Goal: Transaction & Acquisition: Download file/media

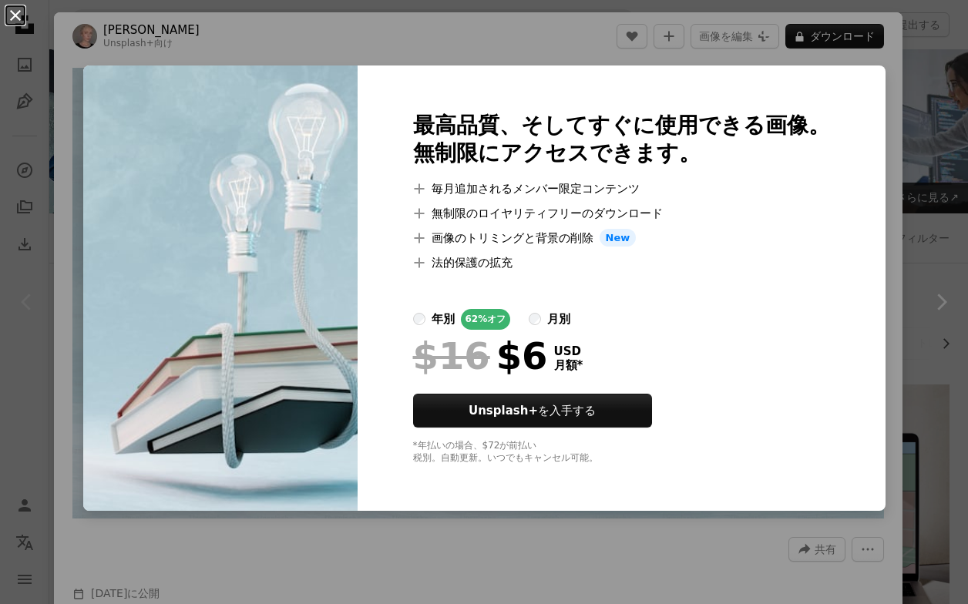
click at [18, 20] on button "An X shape" at bounding box center [15, 15] width 18 height 18
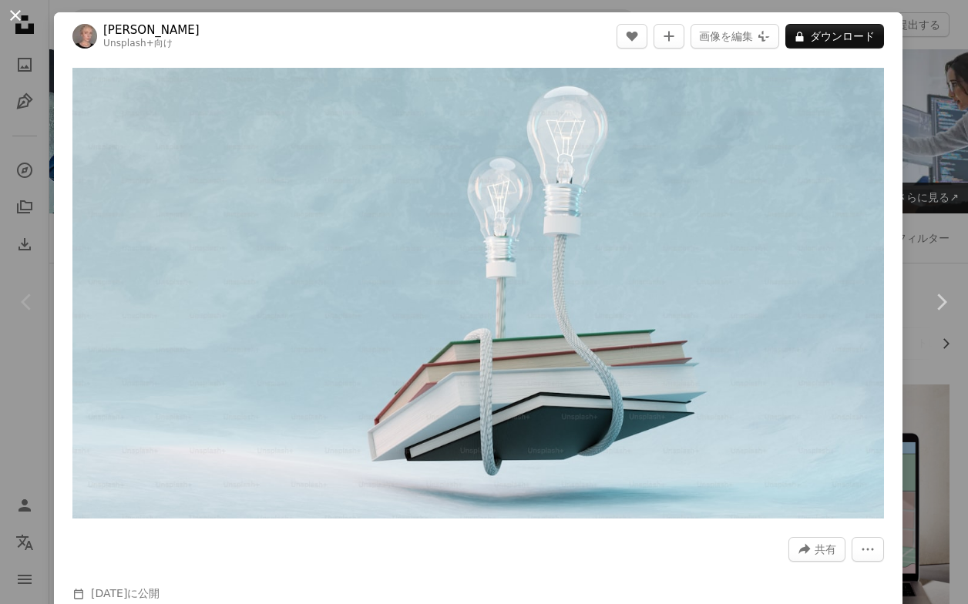
click at [19, 18] on button "An X shape" at bounding box center [15, 15] width 18 height 18
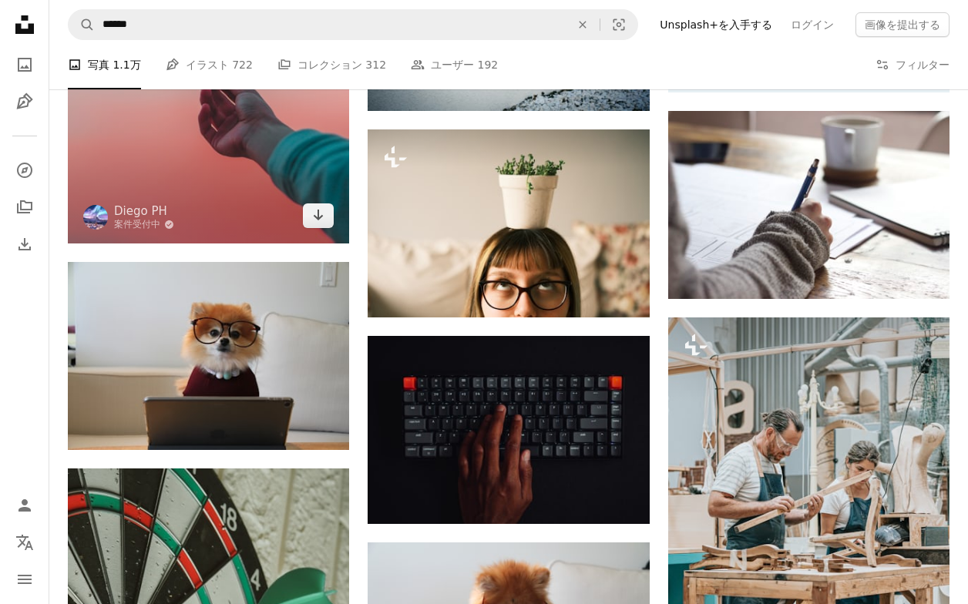
scroll to position [711, 0]
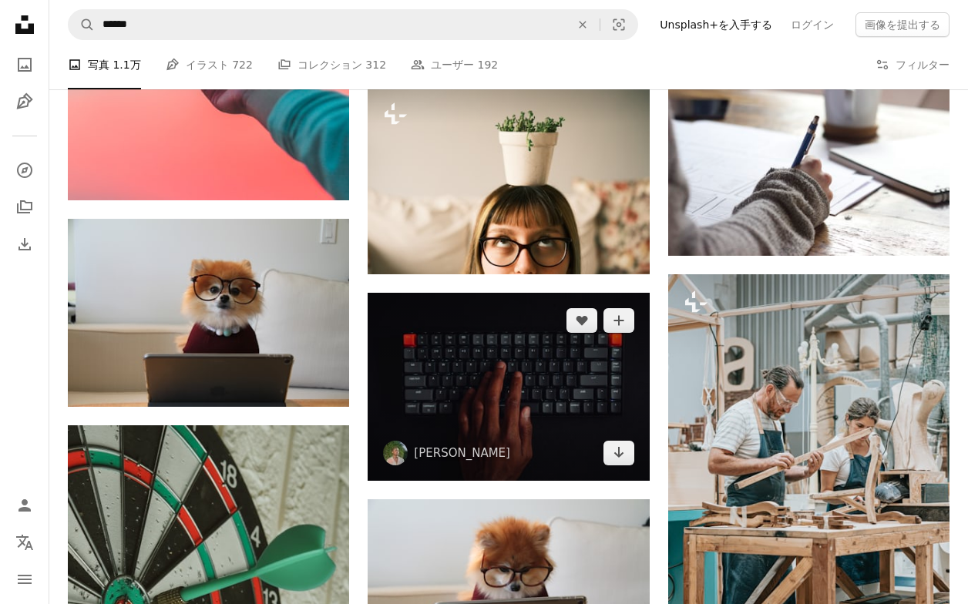
click at [553, 401] on img at bounding box center [508, 387] width 281 height 188
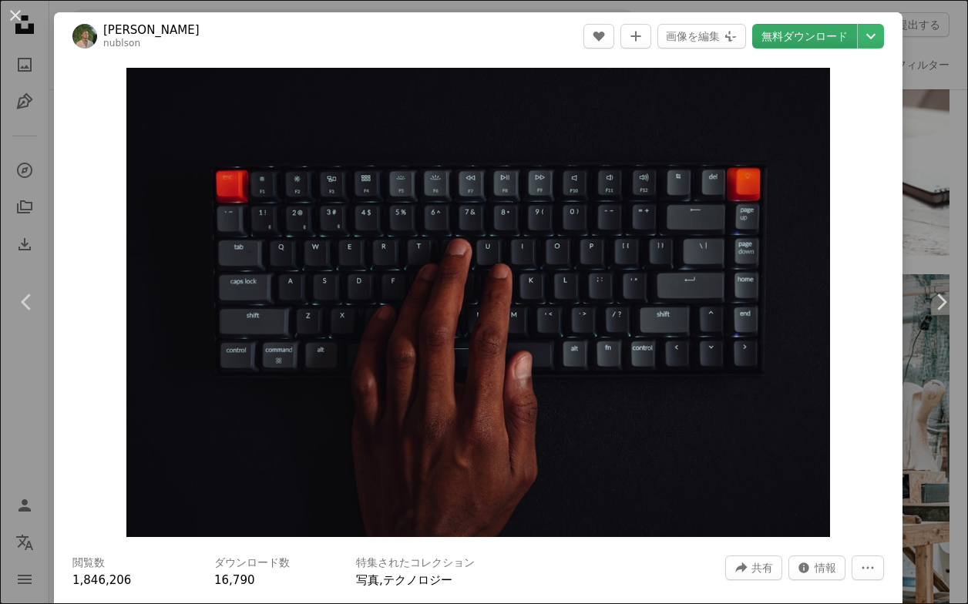
click at [801, 34] on link "無料ダウンロード" at bounding box center [804, 36] width 105 height 25
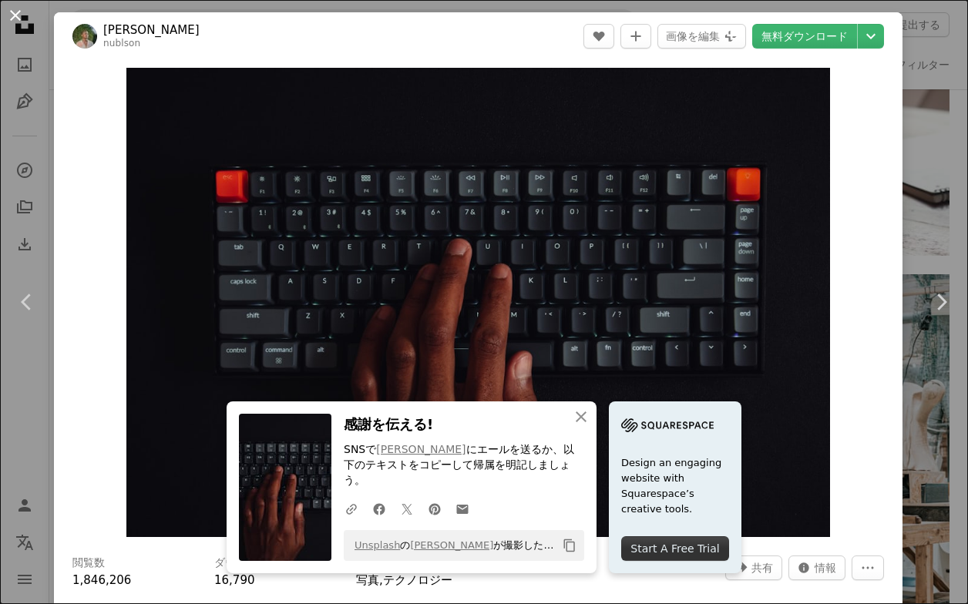
click at [16, 16] on button "An X shape" at bounding box center [15, 15] width 18 height 18
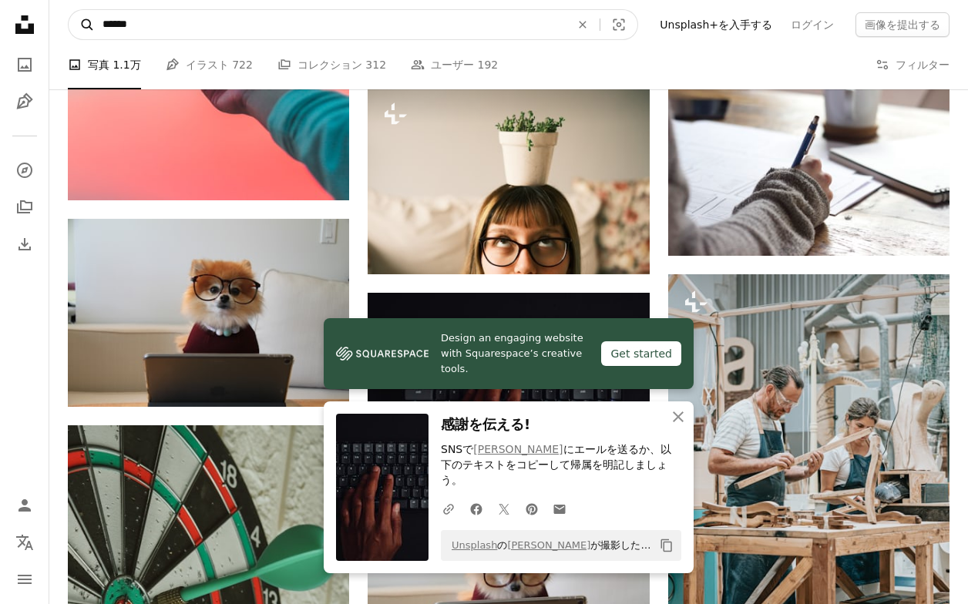
drag, startPoint x: 191, startPoint y: 21, endPoint x: 81, endPoint y: 28, distance: 110.4
click at [69, 30] on form "A magnifying glass ****** An X shape Visual search" at bounding box center [353, 24] width 570 height 31
type input "*"
type input "**"
click at [82, 25] on button "A magnifying glass" at bounding box center [82, 24] width 26 height 29
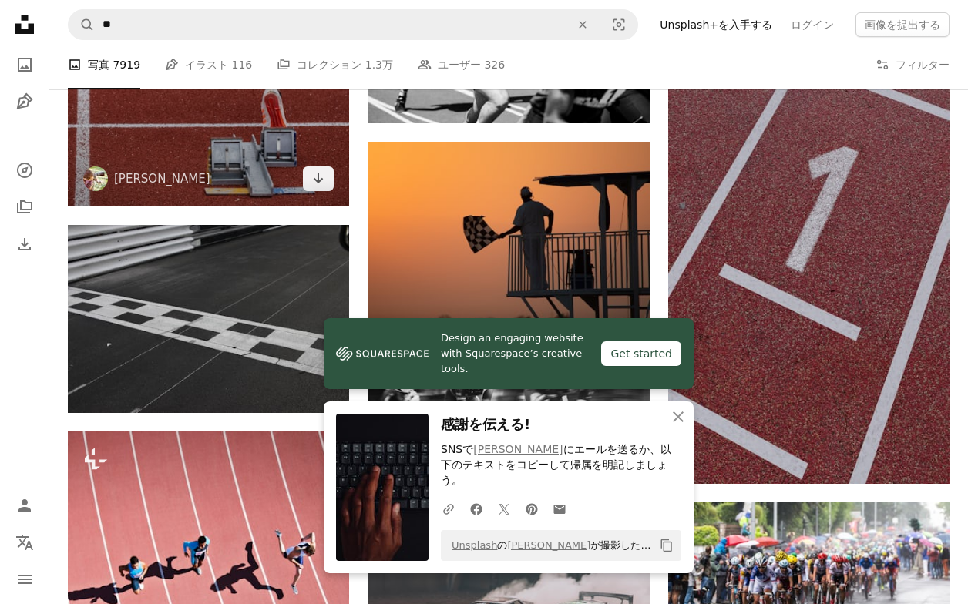
scroll to position [599, 0]
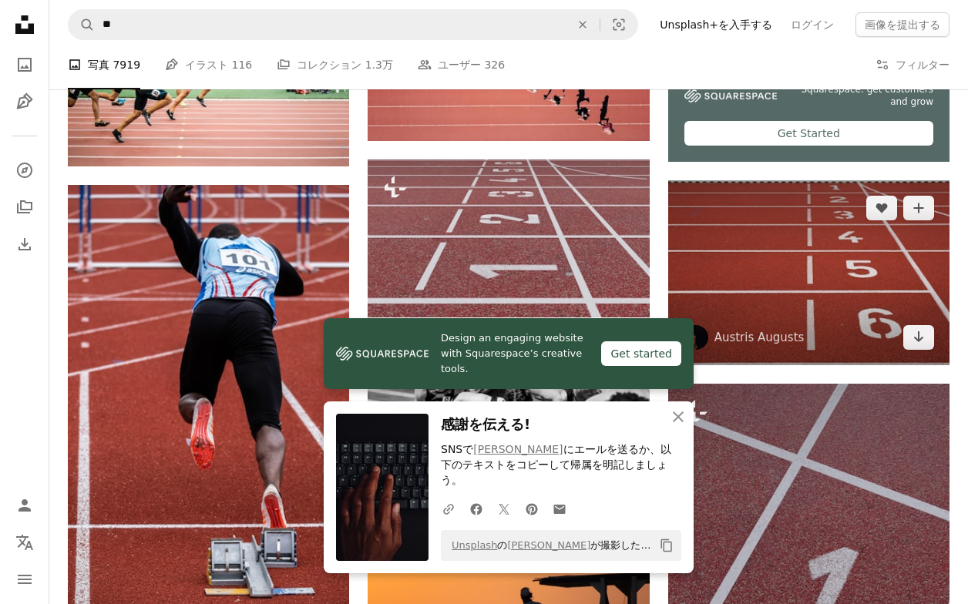
click at [757, 285] on img at bounding box center [808, 272] width 281 height 185
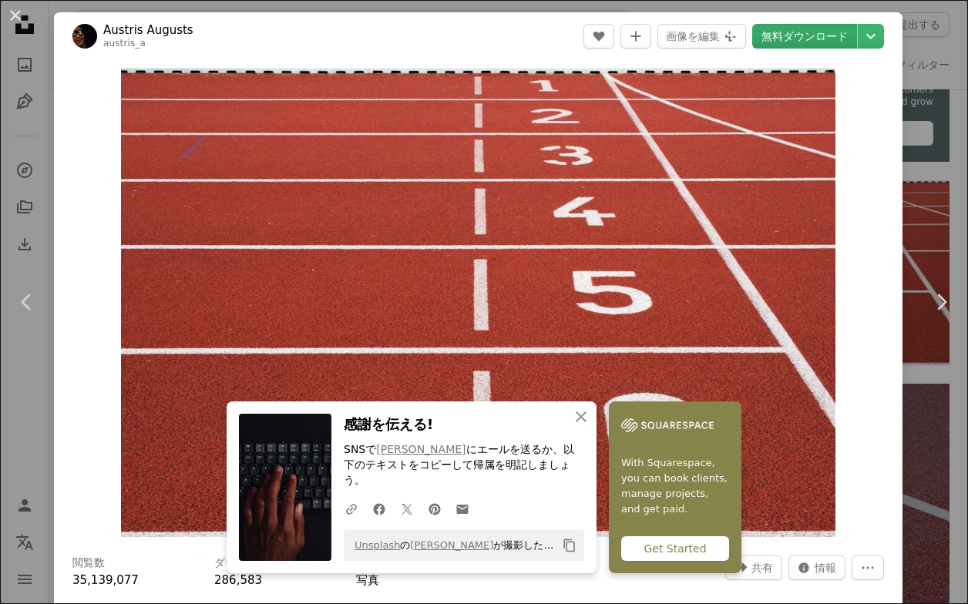
click at [794, 38] on link "無料ダウンロード" at bounding box center [804, 36] width 105 height 25
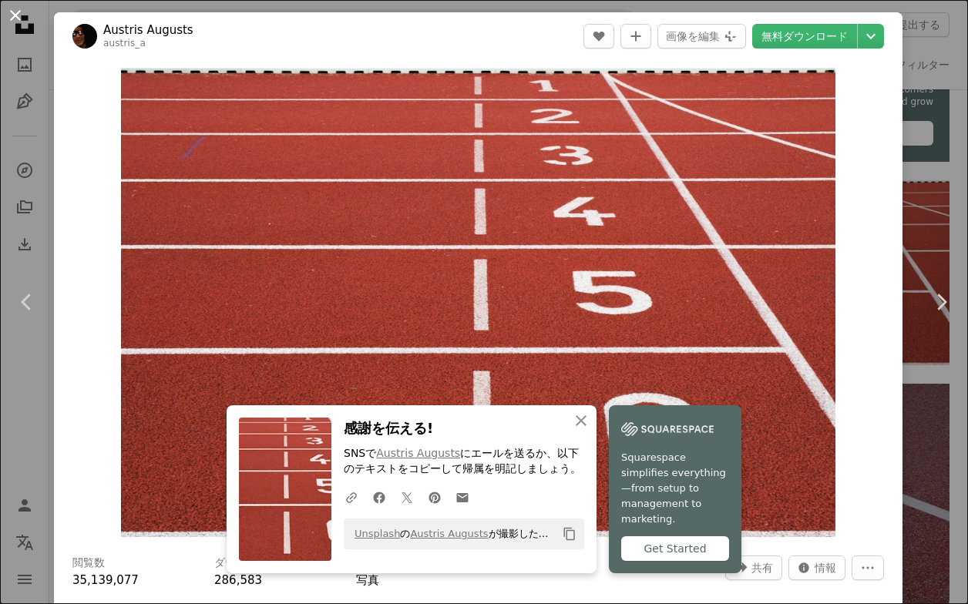
click at [20, 18] on button "An X shape" at bounding box center [15, 15] width 18 height 18
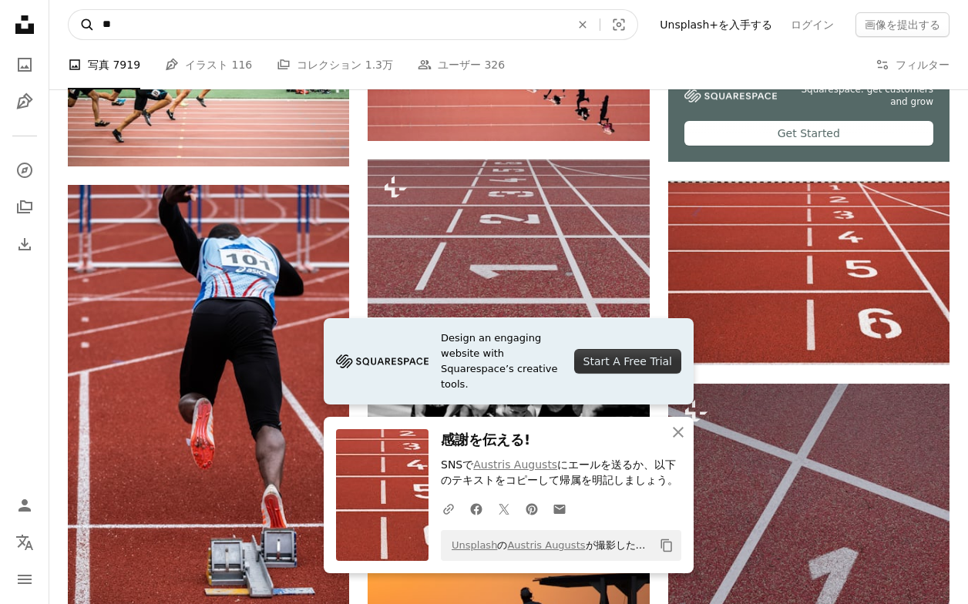
drag, startPoint x: 126, startPoint y: 29, endPoint x: 86, endPoint y: 26, distance: 40.1
click at [86, 29] on form "A magnifying glass ** An X shape Visual search" at bounding box center [353, 24] width 570 height 31
type input "***"
click at [82, 25] on button "A magnifying glass" at bounding box center [82, 24] width 26 height 29
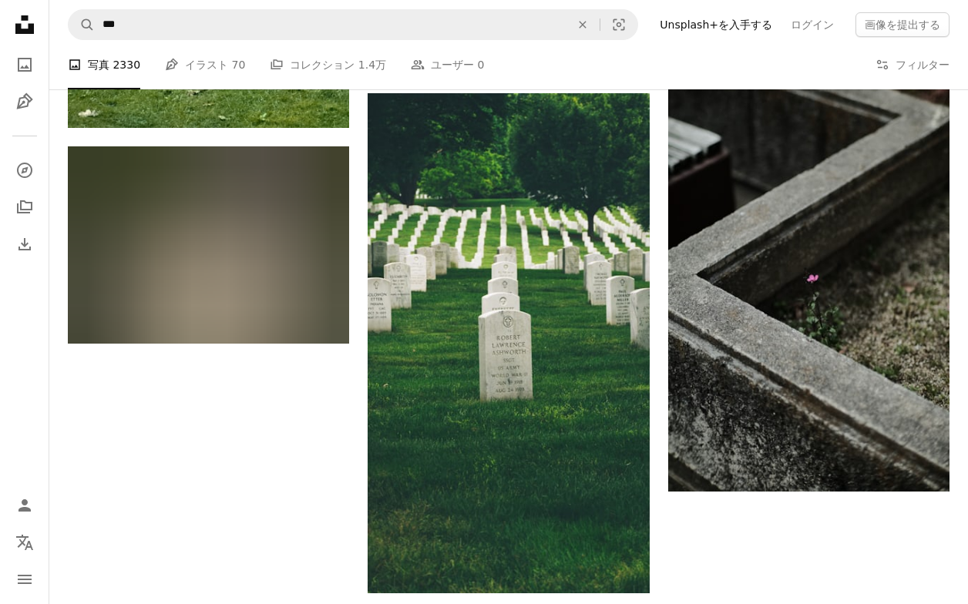
scroll to position [2340, 0]
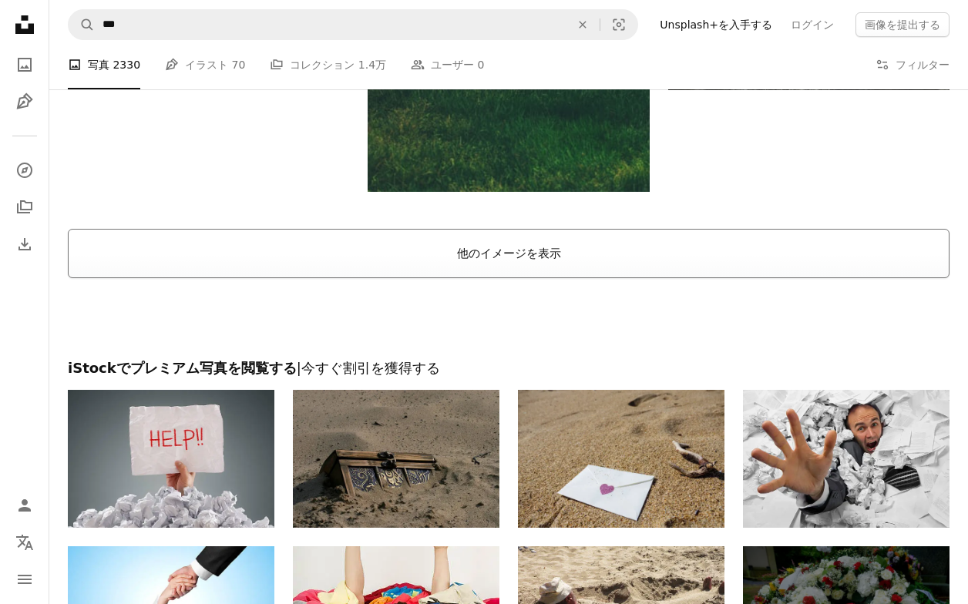
click at [500, 253] on button "他のイメージを表示" at bounding box center [509, 253] width 882 height 49
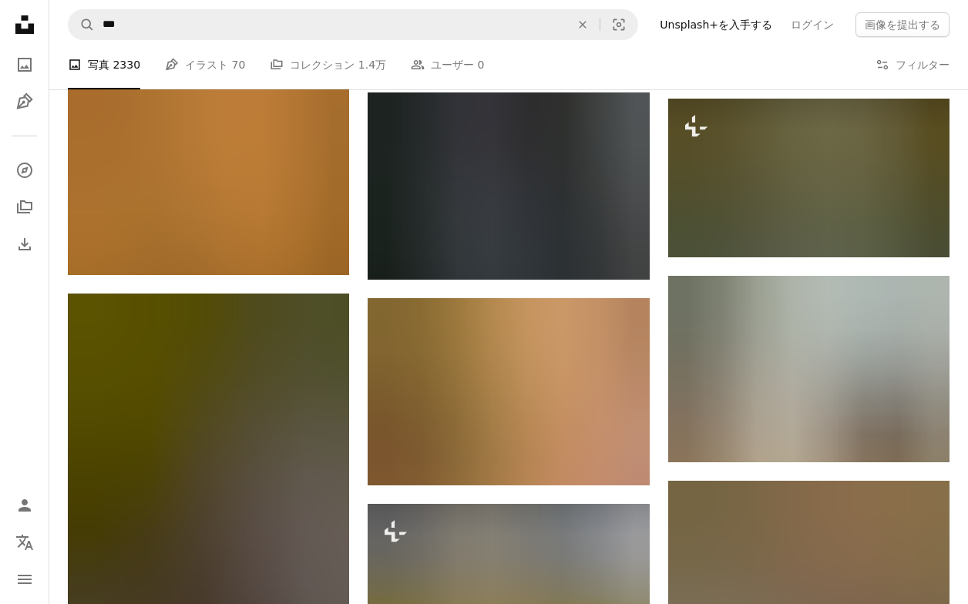
scroll to position [0, 0]
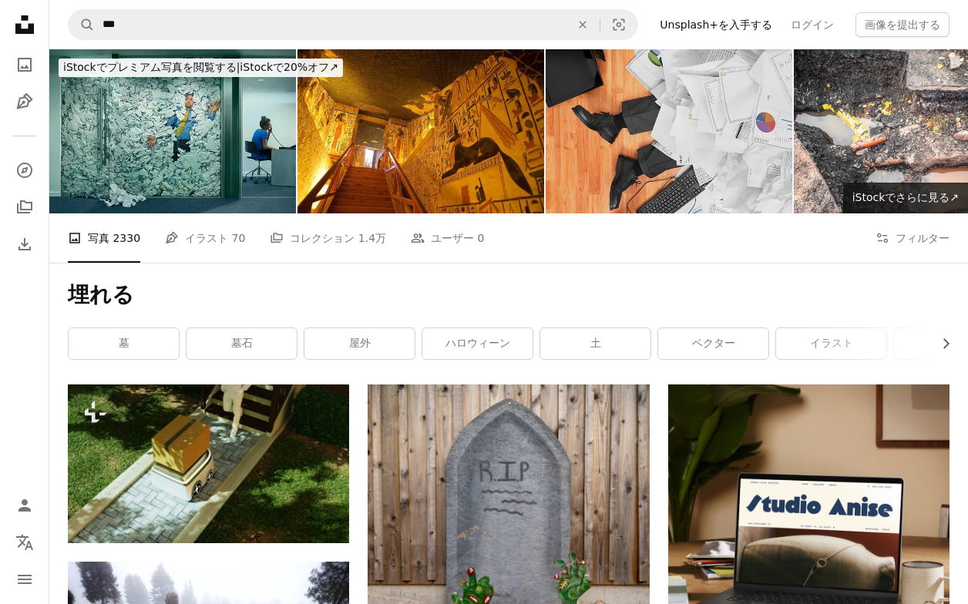
click at [698, 152] on img at bounding box center [669, 131] width 247 height 164
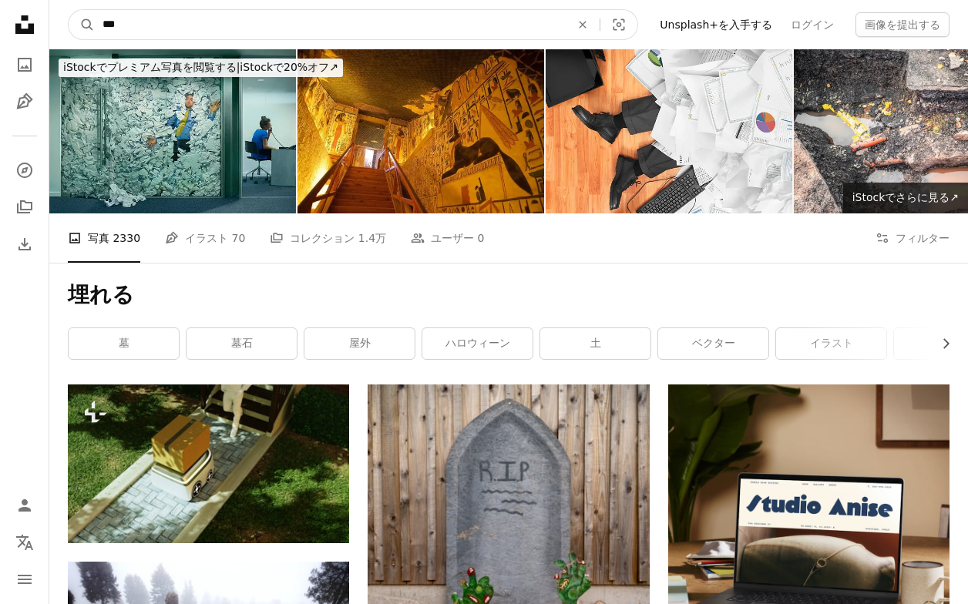
drag, startPoint x: 200, startPoint y: 18, endPoint x: 62, endPoint y: 32, distance: 138.6
click at [62, 32] on nav "A magnifying glass *** An X shape Visual search Filters Unsplash+を入手する ログイン 画像を…" at bounding box center [508, 24] width 919 height 49
type input "*"
type input "****"
click at [82, 25] on button "A magnifying glass" at bounding box center [82, 24] width 26 height 29
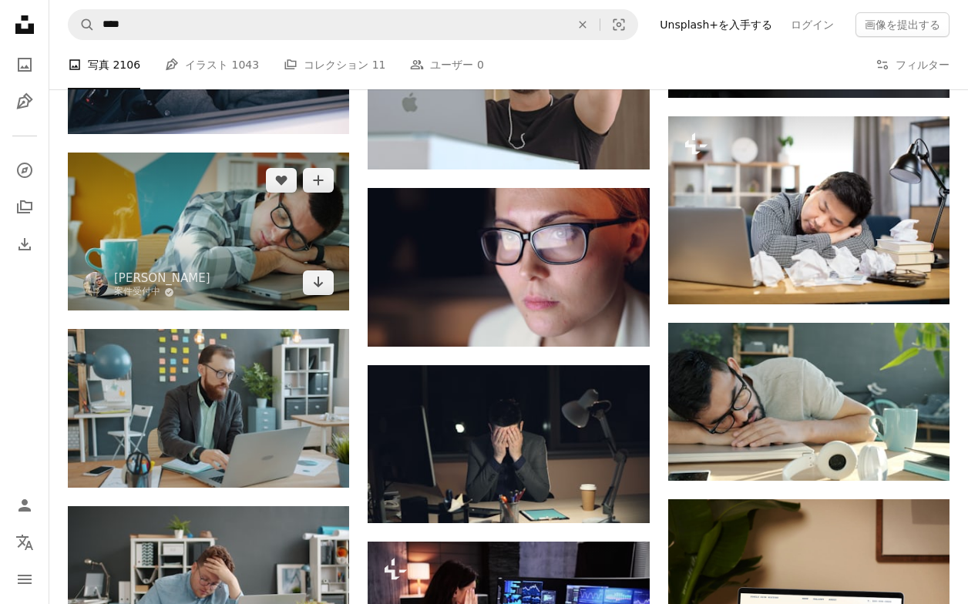
scroll to position [3022, 0]
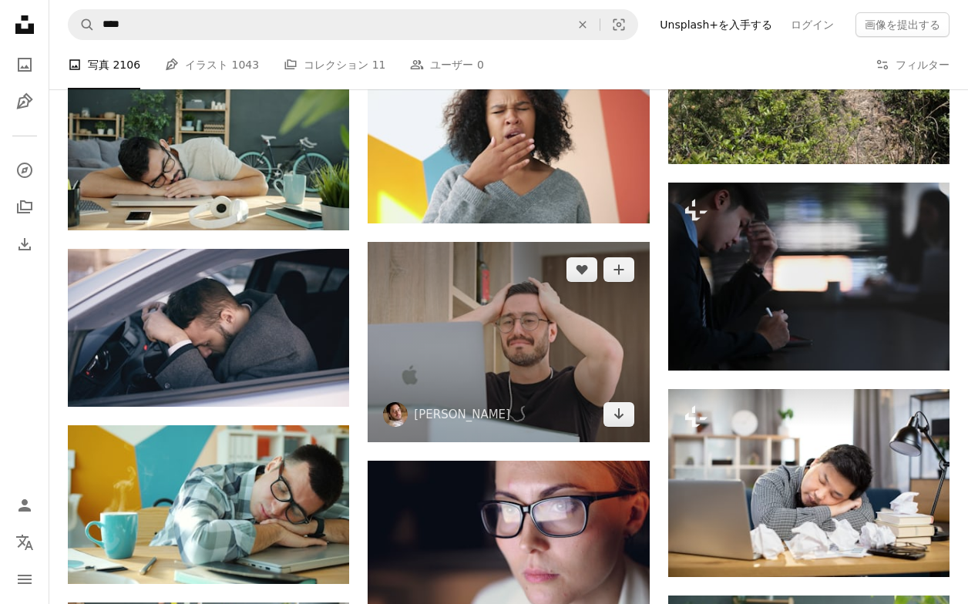
click at [486, 377] on img at bounding box center [508, 342] width 281 height 200
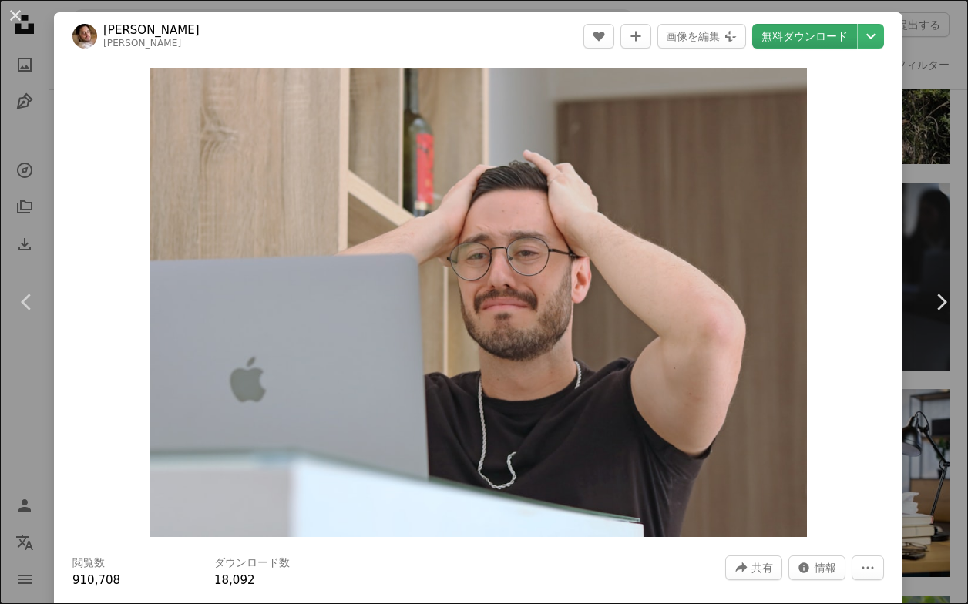
click at [811, 41] on link "無料ダウンロード" at bounding box center [804, 36] width 105 height 25
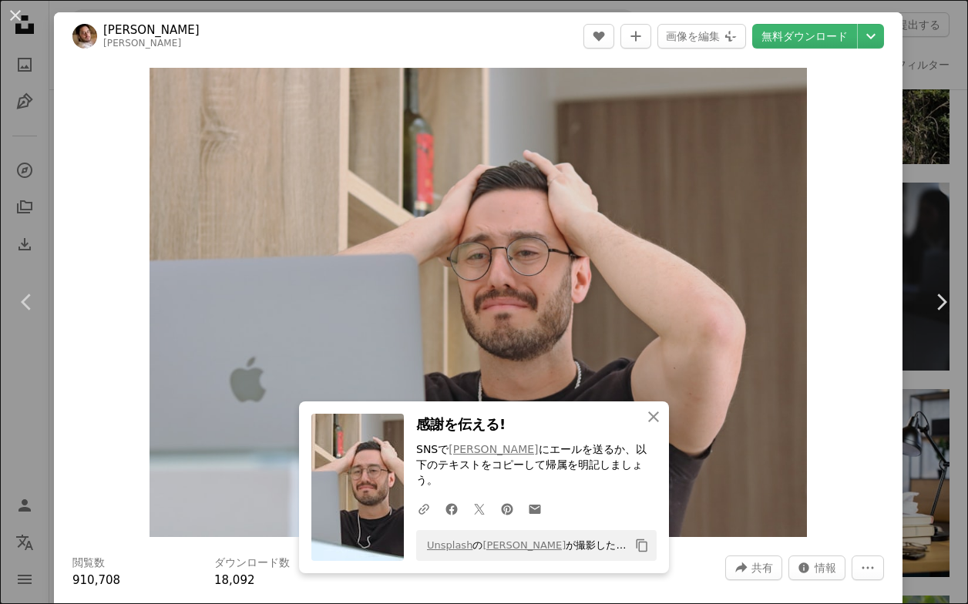
click at [19, 18] on button "An X shape" at bounding box center [15, 15] width 18 height 18
